Goal: Task Accomplishment & Management: Manage account settings

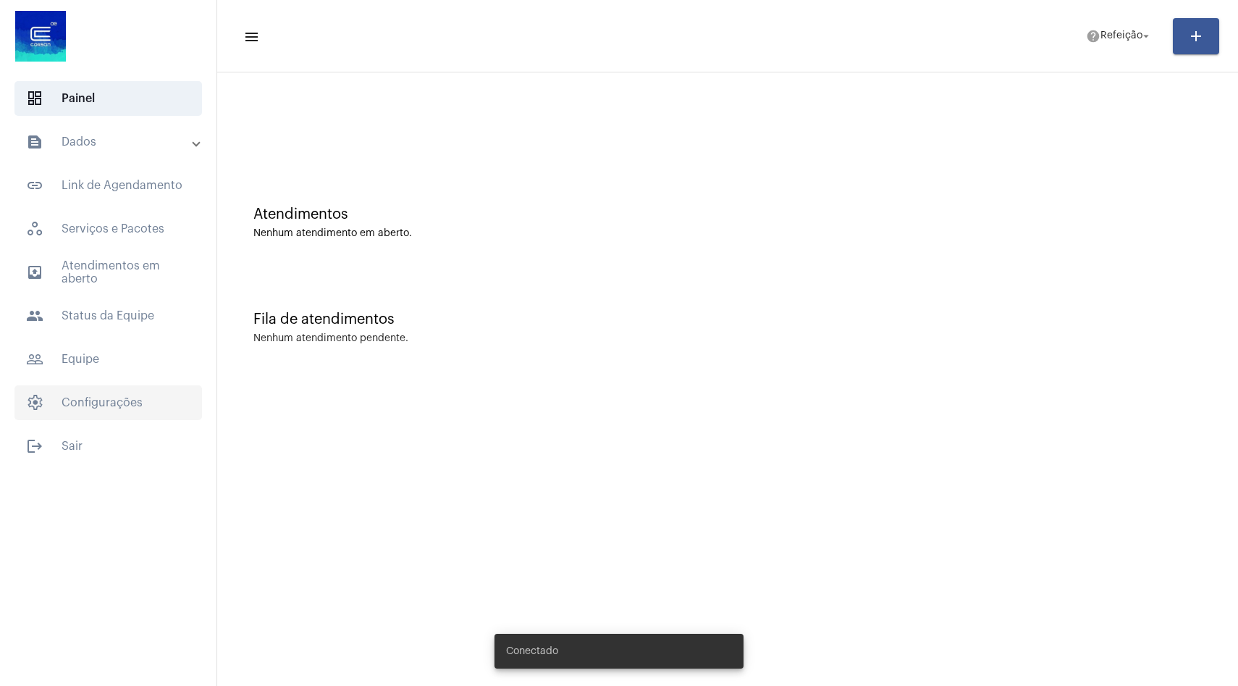
click at [130, 408] on span "settings Configurações" at bounding box center [108, 402] width 188 height 35
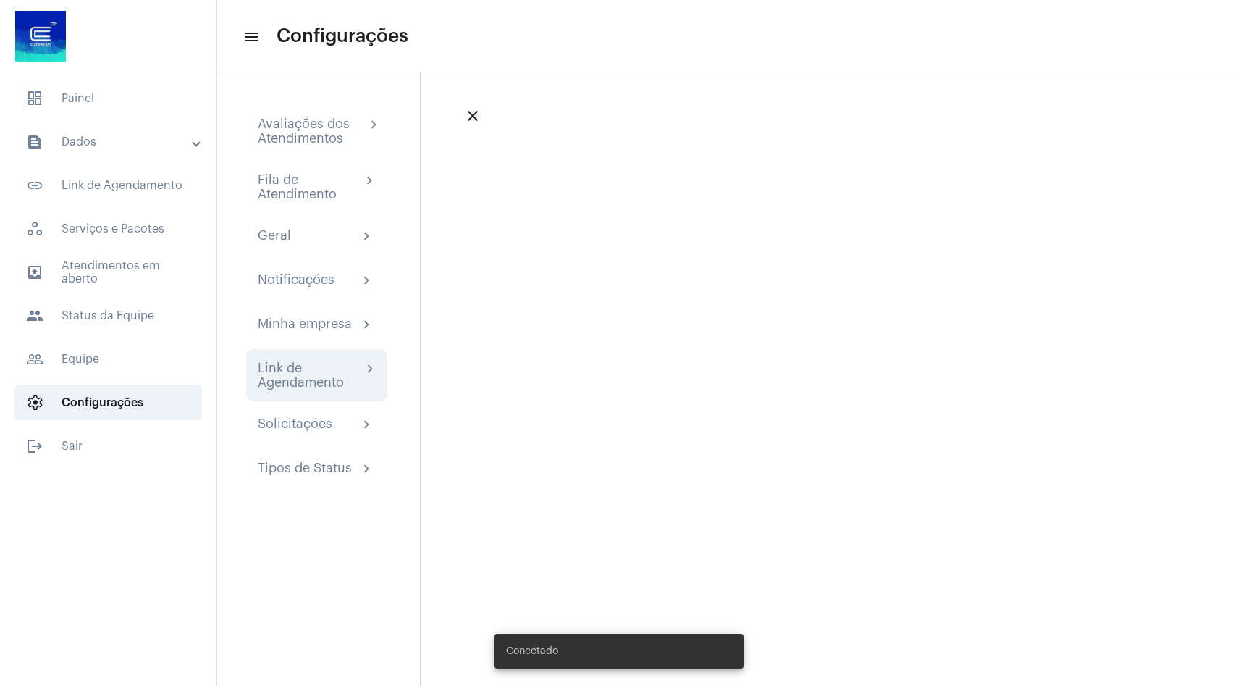
click at [293, 371] on div "Link de Agendamento" at bounding box center [310, 375] width 104 height 29
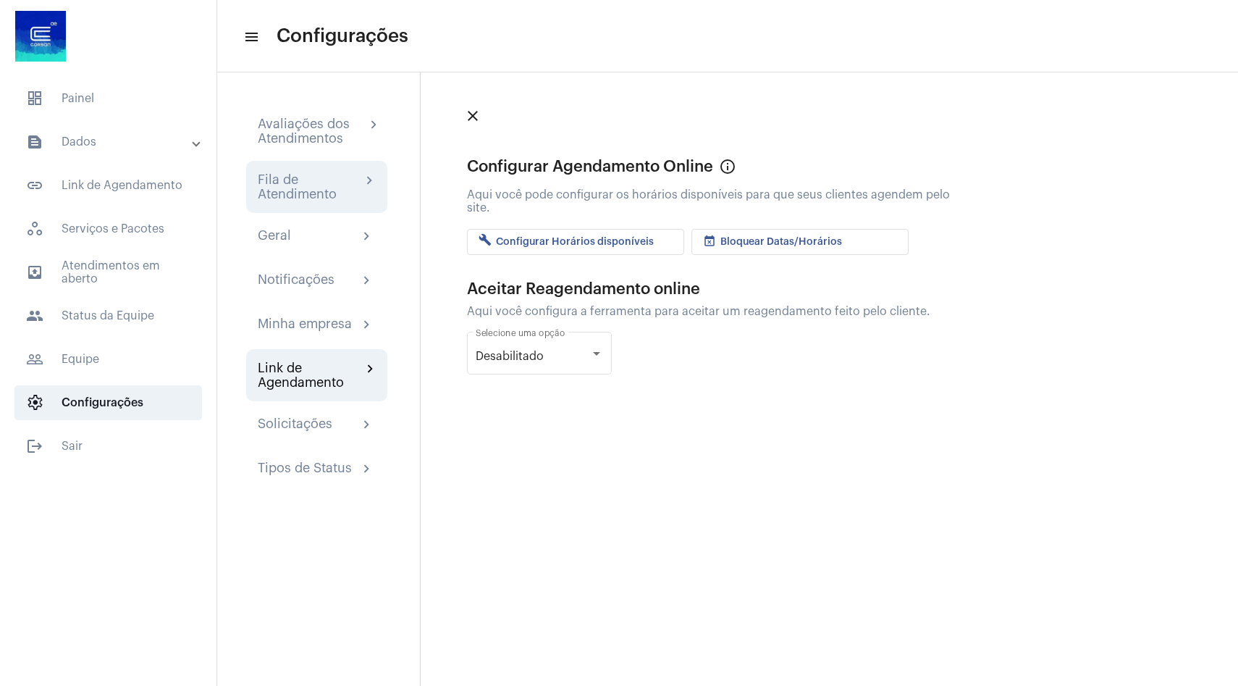
click at [325, 190] on div "Fila de Atendimento" at bounding box center [310, 186] width 104 height 29
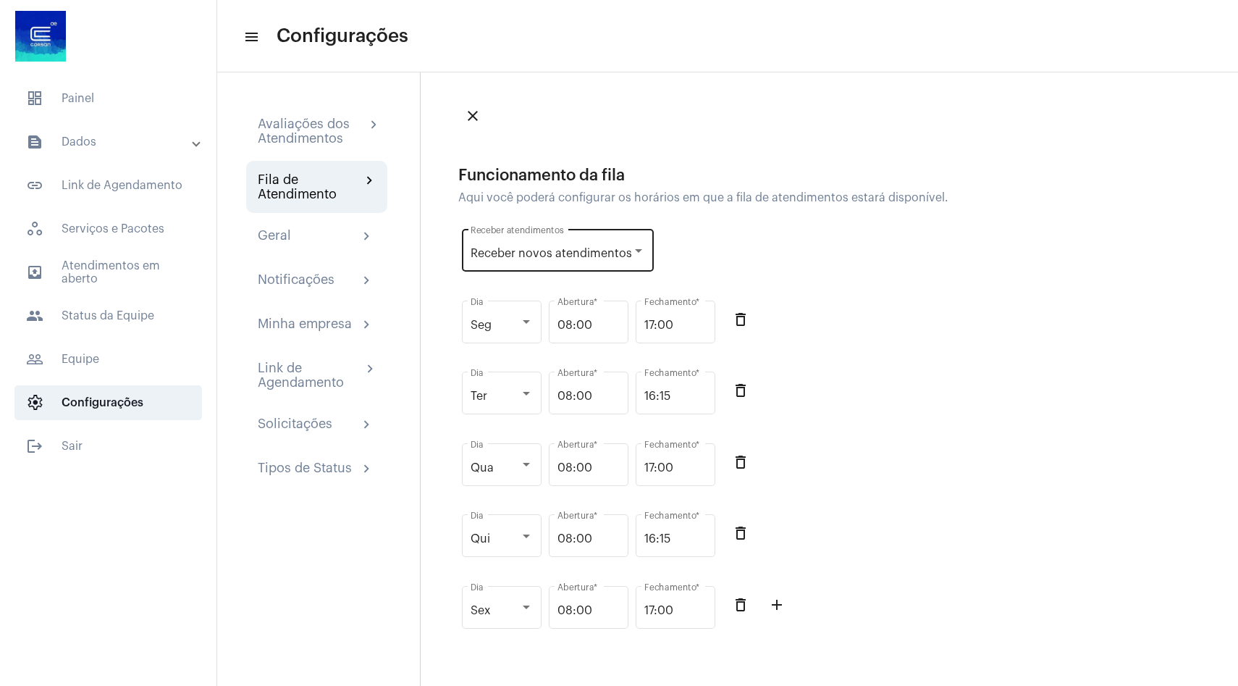
click at [589, 251] on span "Receber novos atendimentos" at bounding box center [551, 254] width 161 height 12
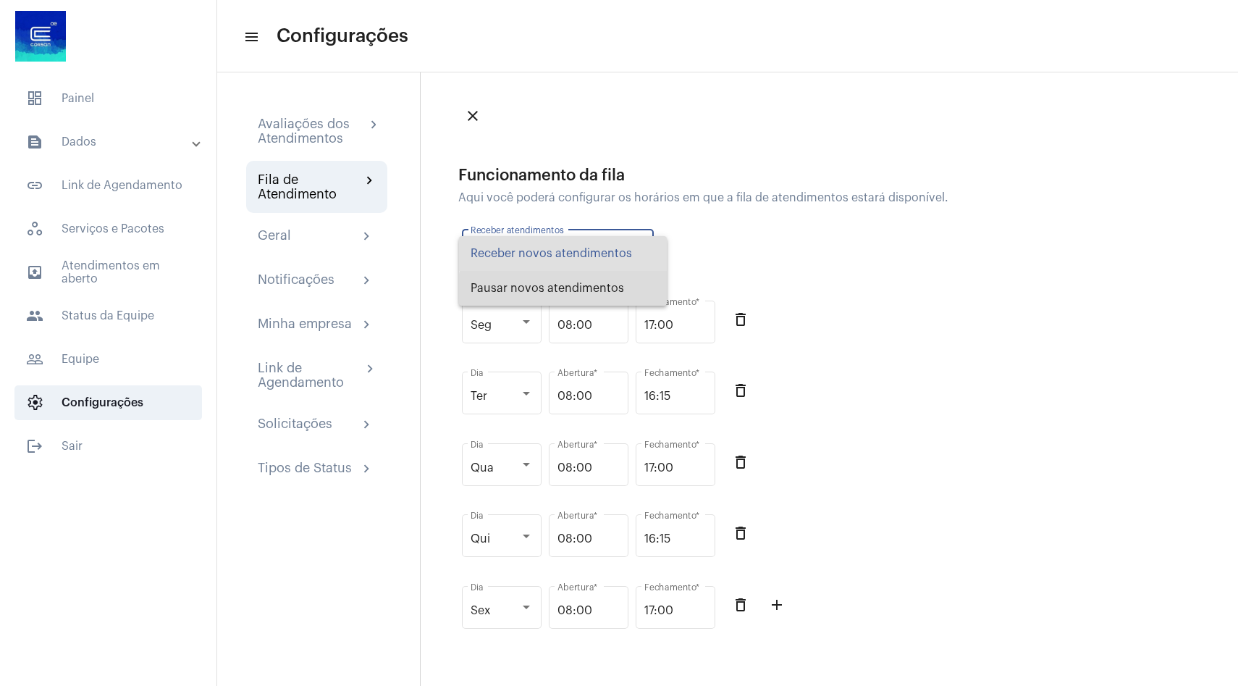
click at [566, 290] on span "Pausar novos atendimentos" at bounding box center [563, 288] width 185 height 35
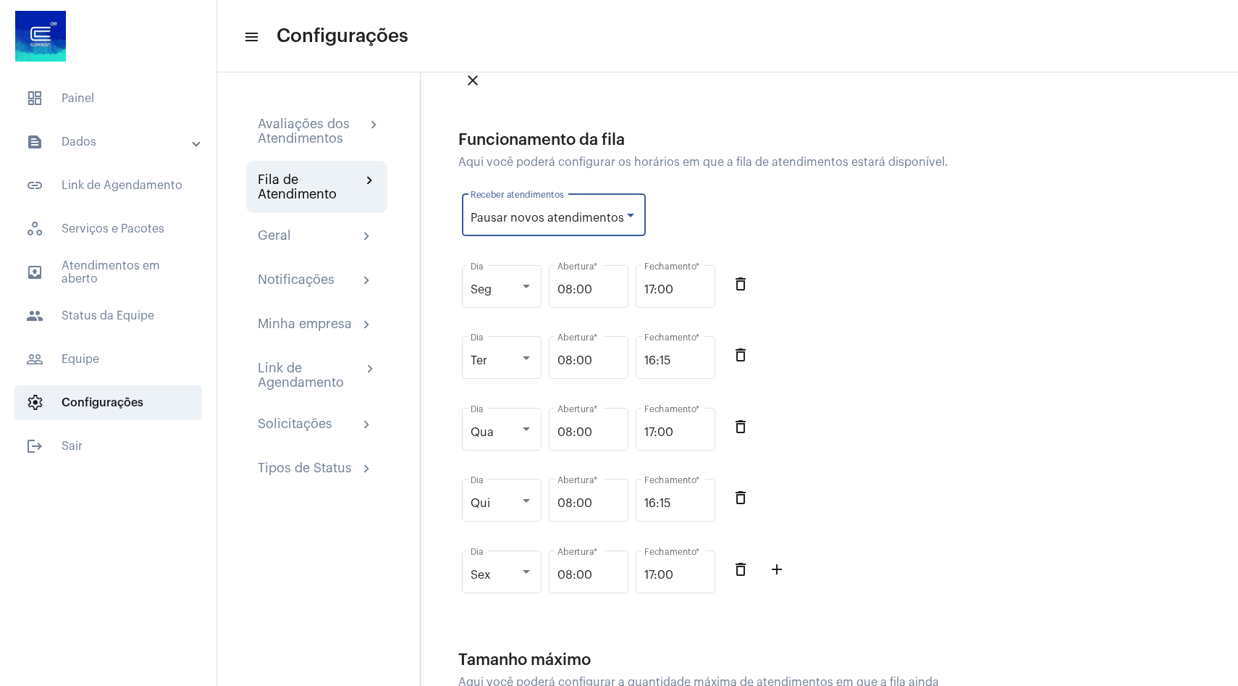
scroll to position [35, 0]
